Goal: Find specific page/section

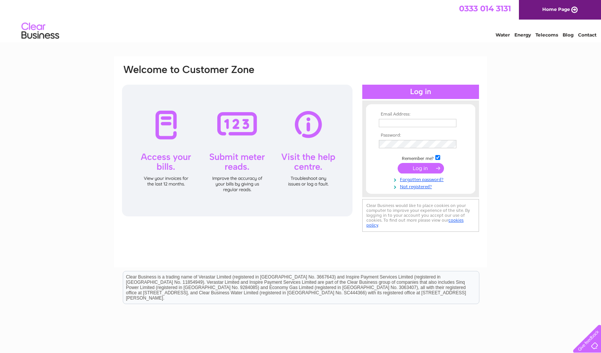
type input "manselgriffiths@yahoo.co.uk"
click at [436, 167] on input "submit" at bounding box center [421, 168] width 46 height 11
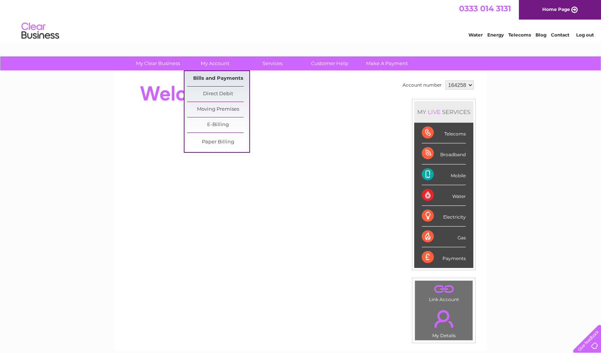
click at [224, 78] on link "Bills and Payments" at bounding box center [218, 78] width 62 height 15
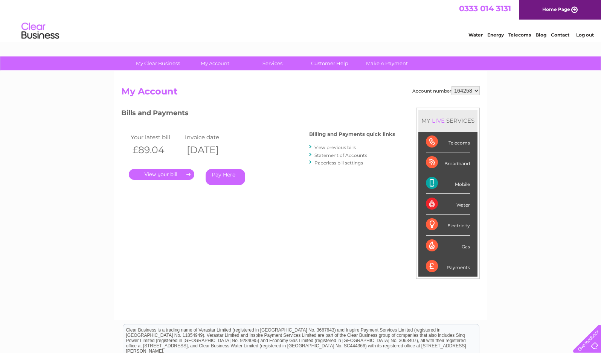
click at [187, 175] on link "." at bounding box center [162, 174] width 66 height 11
